Goal: Task Accomplishment & Management: Complete application form

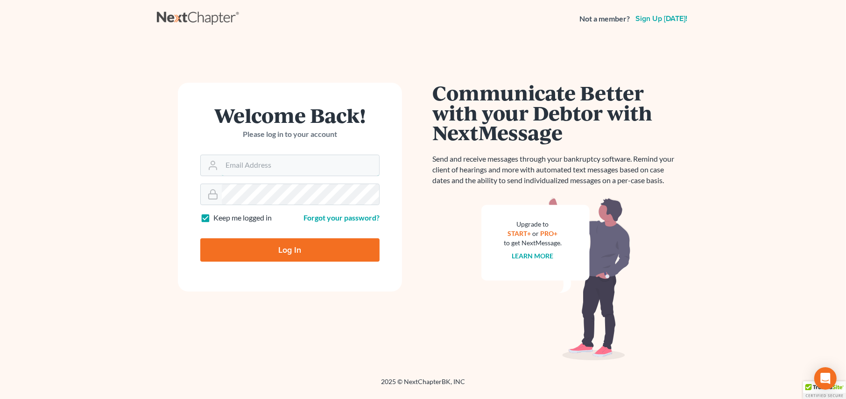
type input "[PERSON_NAME][EMAIL_ADDRESS][DOMAIN_NAME]"
click at [280, 246] on input "Log In" at bounding box center [289, 249] width 179 height 23
type input "Thinking..."
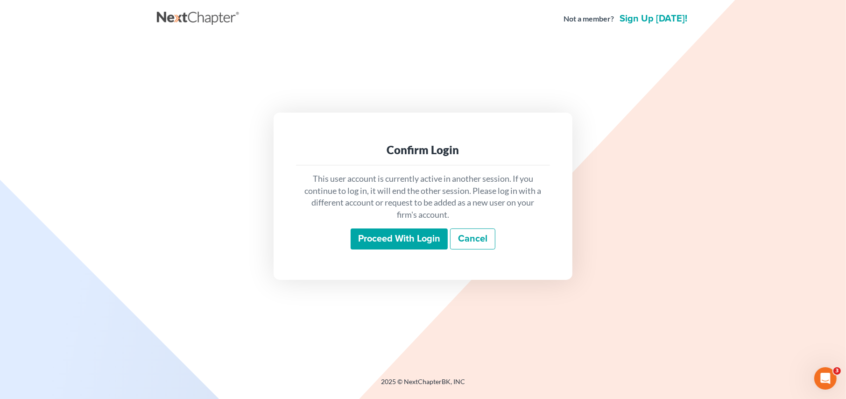
click at [376, 231] on input "Proceed with login" at bounding box center [398, 238] width 97 height 21
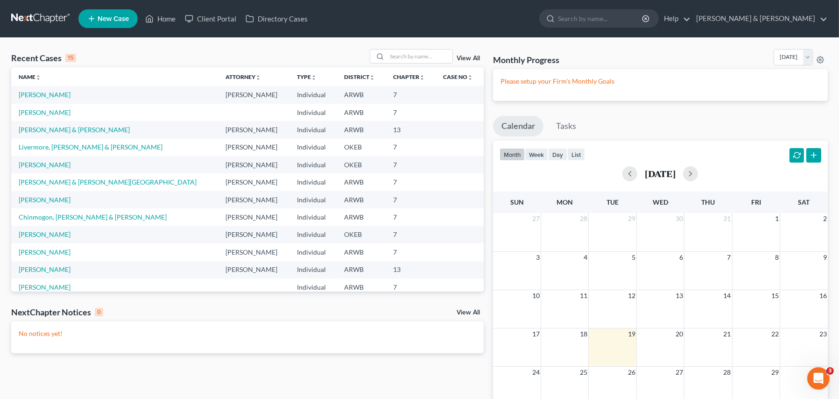
click at [98, 16] on span "New Case" at bounding box center [113, 18] width 31 height 7
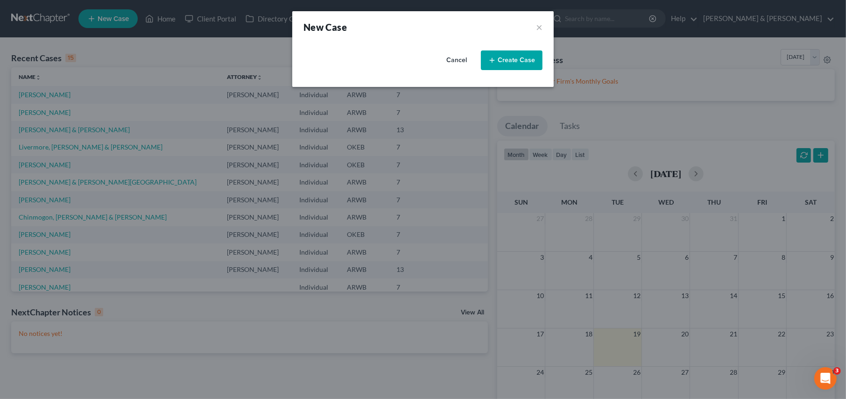
select select "6"
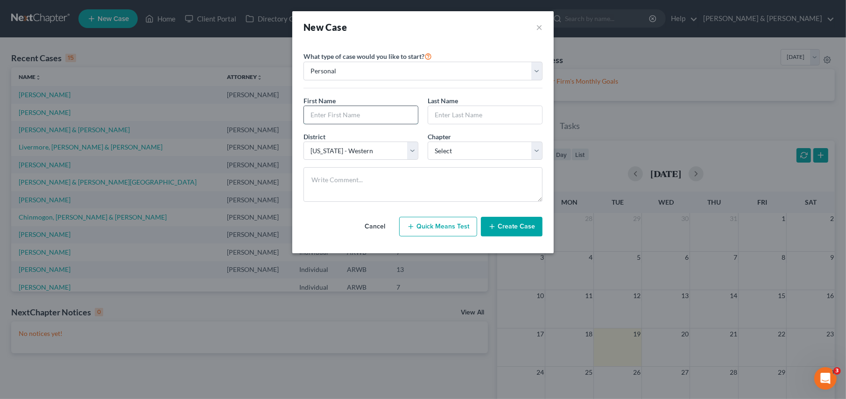
click at [336, 117] on input "text" at bounding box center [361, 115] width 114 height 18
type input "Donald"
type input "Wagner"
click at [450, 149] on select "Select 7 11 12 13" at bounding box center [484, 150] width 115 height 19
select select "0"
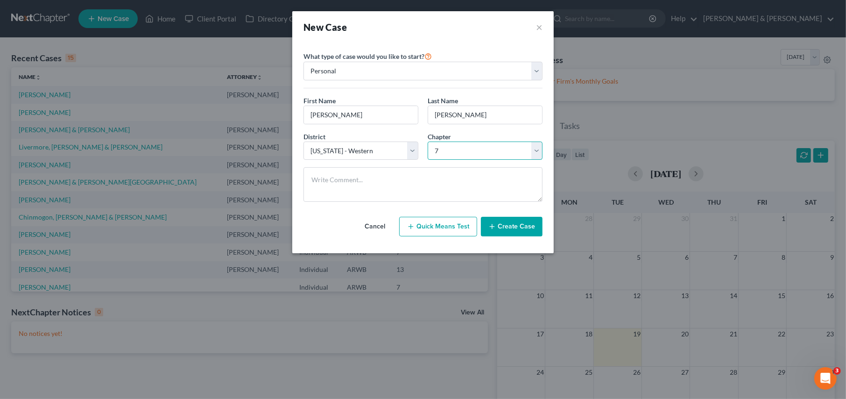
click at [427, 141] on select "Select 7 11 12 13" at bounding box center [484, 150] width 115 height 19
click at [490, 229] on icon "button" at bounding box center [491, 226] width 7 height 7
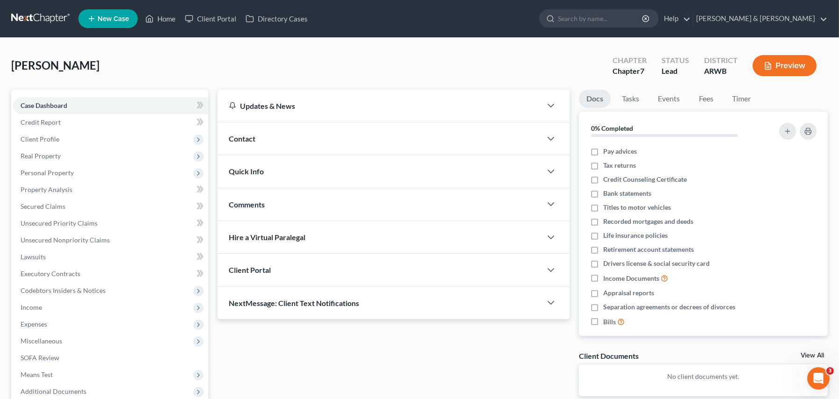
click at [389, 284] on div "Client Portal" at bounding box center [379, 269] width 324 height 32
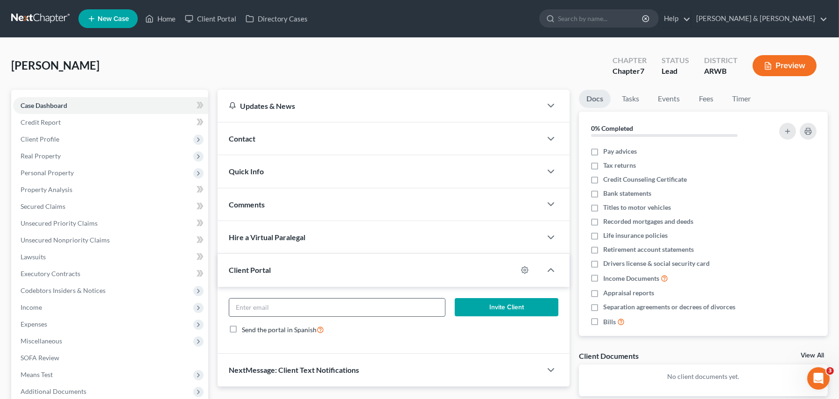
click at [293, 309] on input "email" at bounding box center [337, 307] width 216 height 18
type input "wagnerdonald20@gmail.com"
click at [514, 309] on button "Invite Client" at bounding box center [507, 307] width 104 height 19
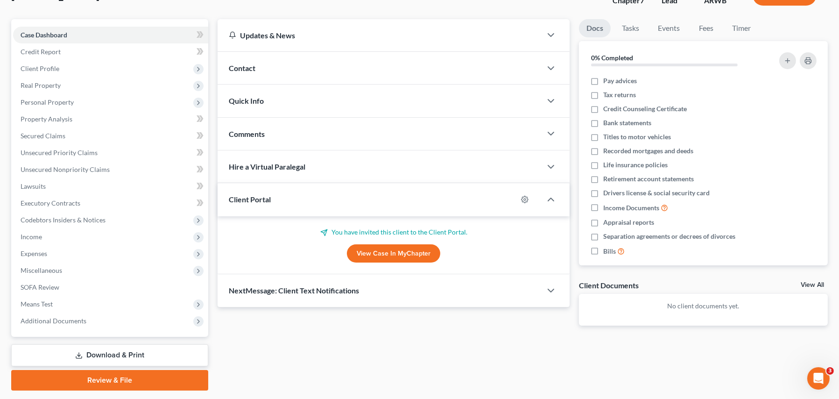
scroll to position [49, 0]
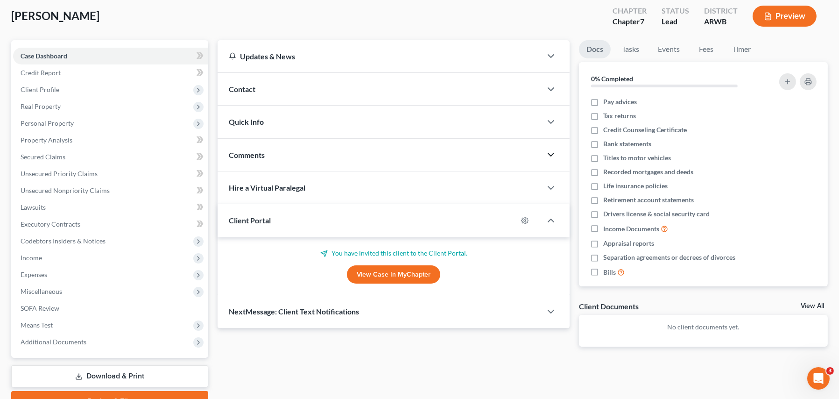
click at [551, 155] on polyline "button" at bounding box center [551, 154] width 6 height 3
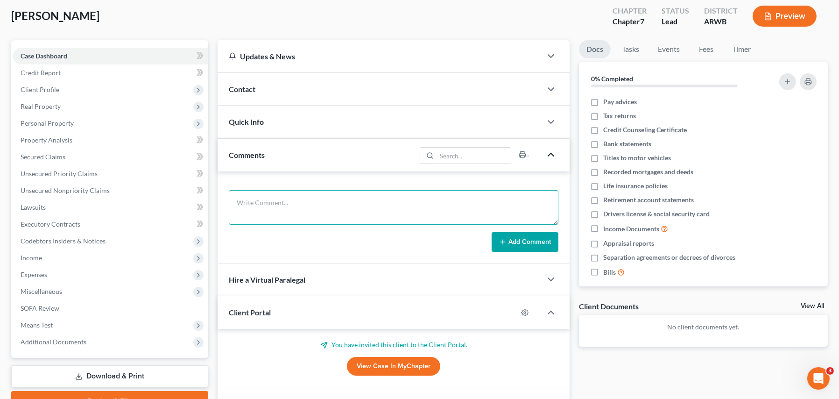
click at [278, 200] on textarea at bounding box center [393, 207] width 329 height 35
type textarea "D"
type textarea "08/19/25: David requested I send a link to the portal to client. Clients have N…"
click at [520, 239] on button "Add Comment" at bounding box center [524, 242] width 67 height 20
